Goal: Navigation & Orientation: Find specific page/section

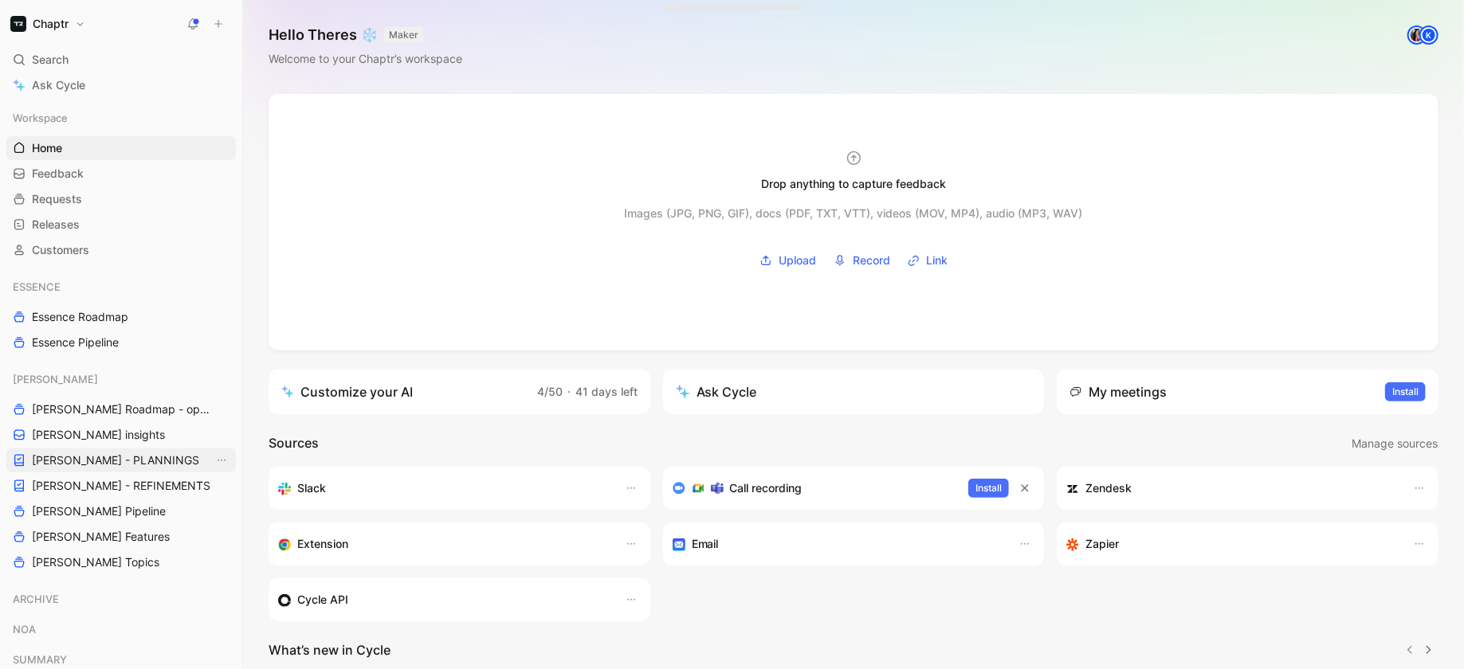
click at [101, 460] on span "[PERSON_NAME] - PLANNINGS" at bounding box center [115, 461] width 167 height 16
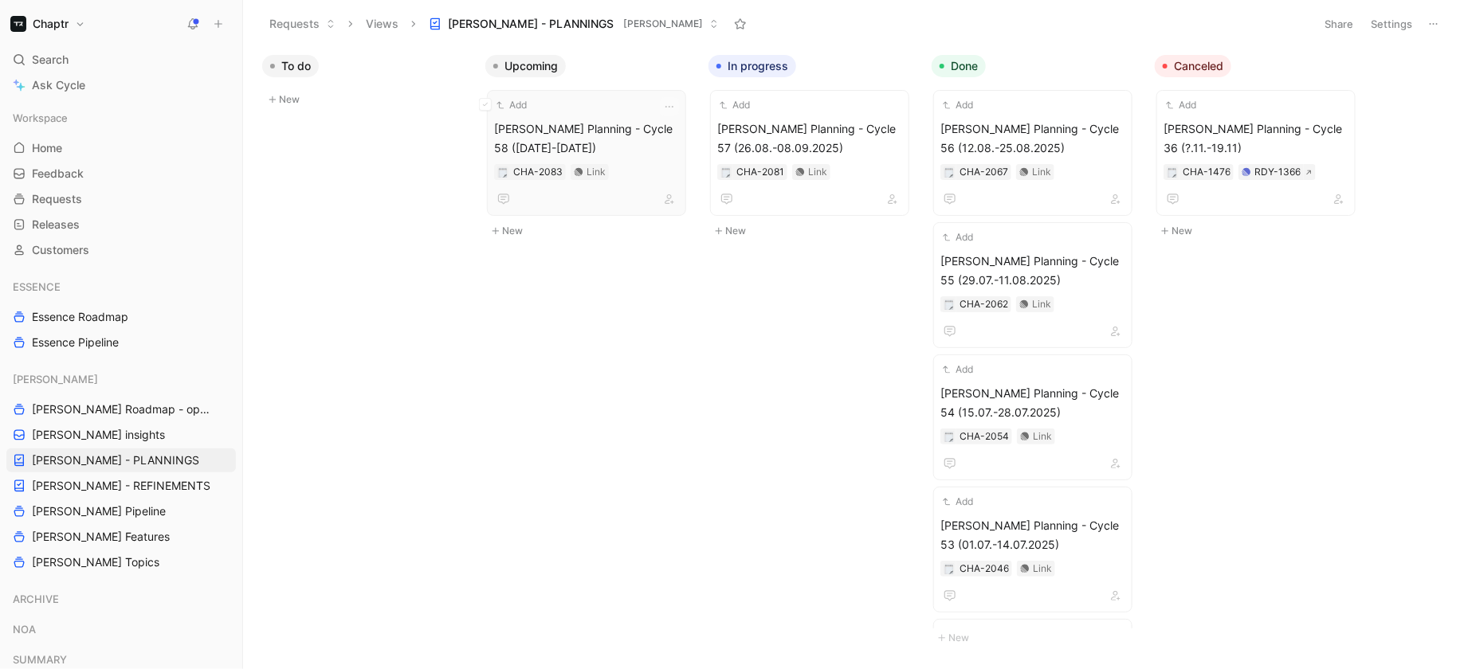
click at [645, 153] on span "[PERSON_NAME] Planning - Cycle 58 ([DATE]-[DATE])" at bounding box center [586, 139] width 185 height 38
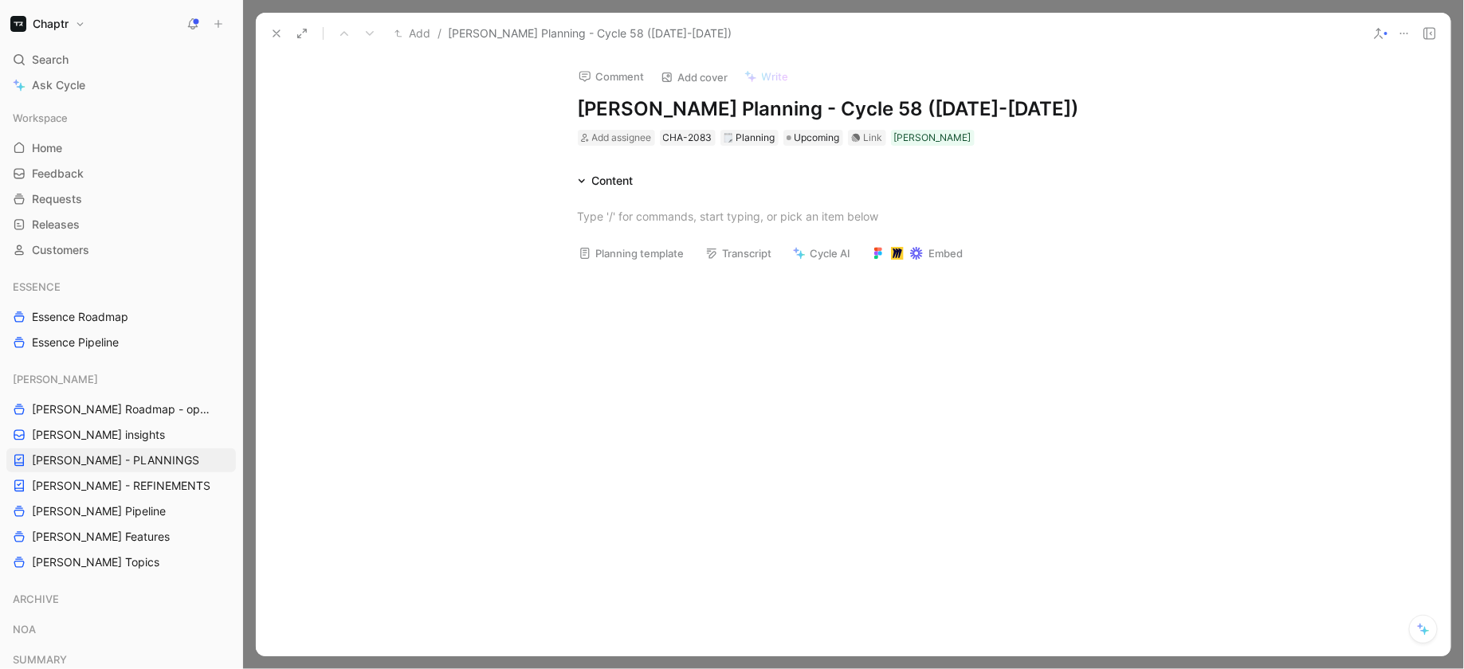
click at [280, 31] on icon at bounding box center [276, 33] width 13 height 13
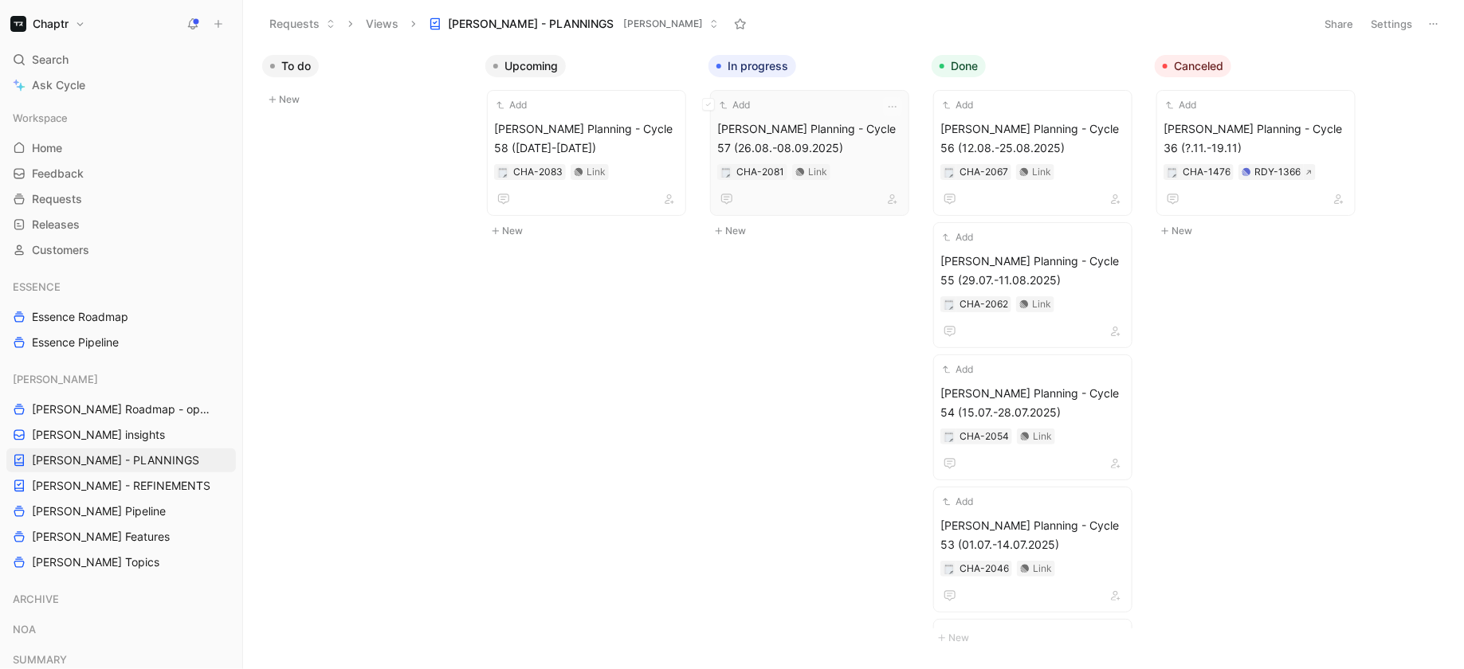
click at [823, 131] on span "[PERSON_NAME] Planning - Cycle 57 (26.08.-08.09.2025)" at bounding box center [809, 139] width 185 height 38
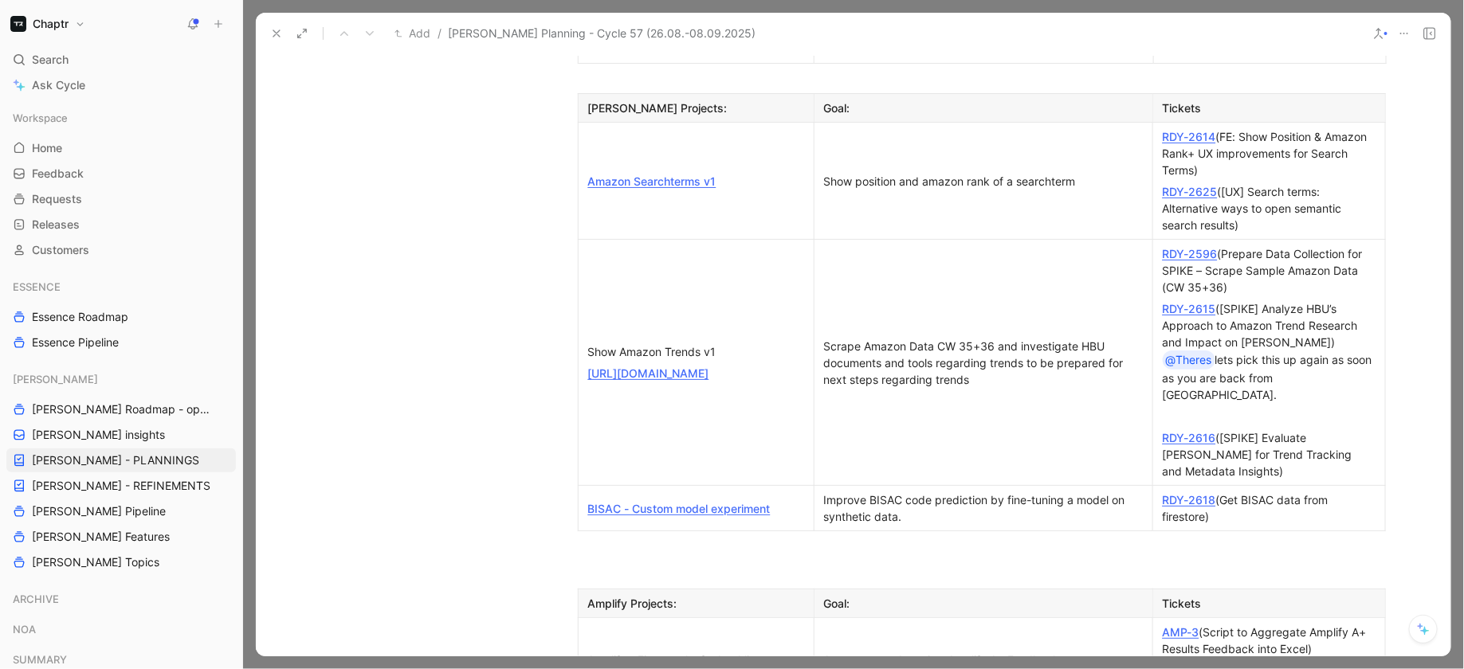
scroll to position [1546, 0]
